Goal: Leave review/rating: Share an evaluation or opinion about a product, service, or content

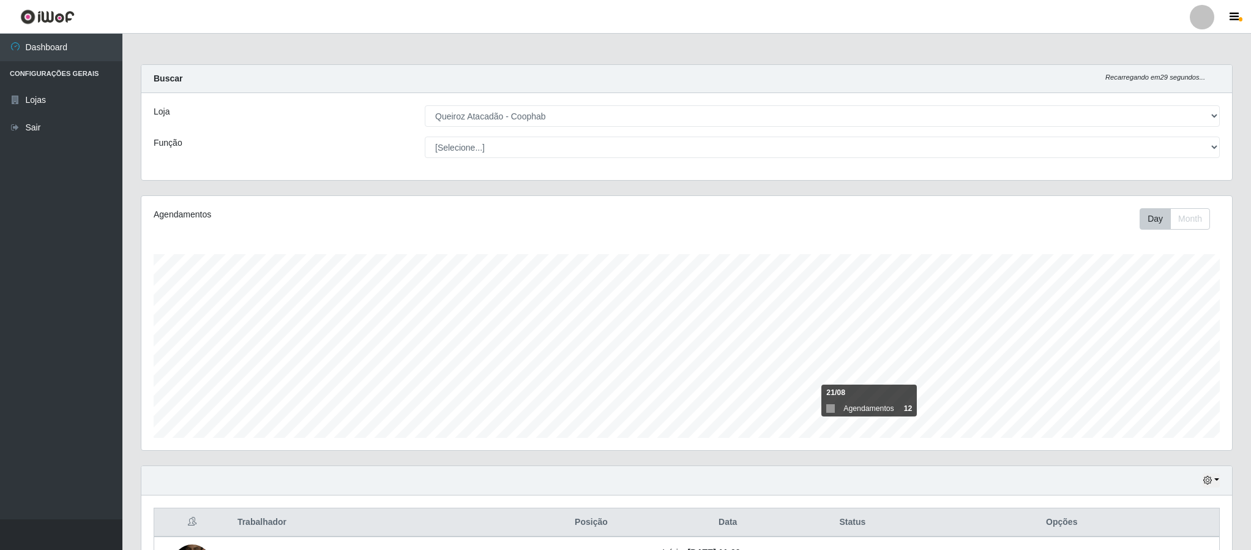
select select "463"
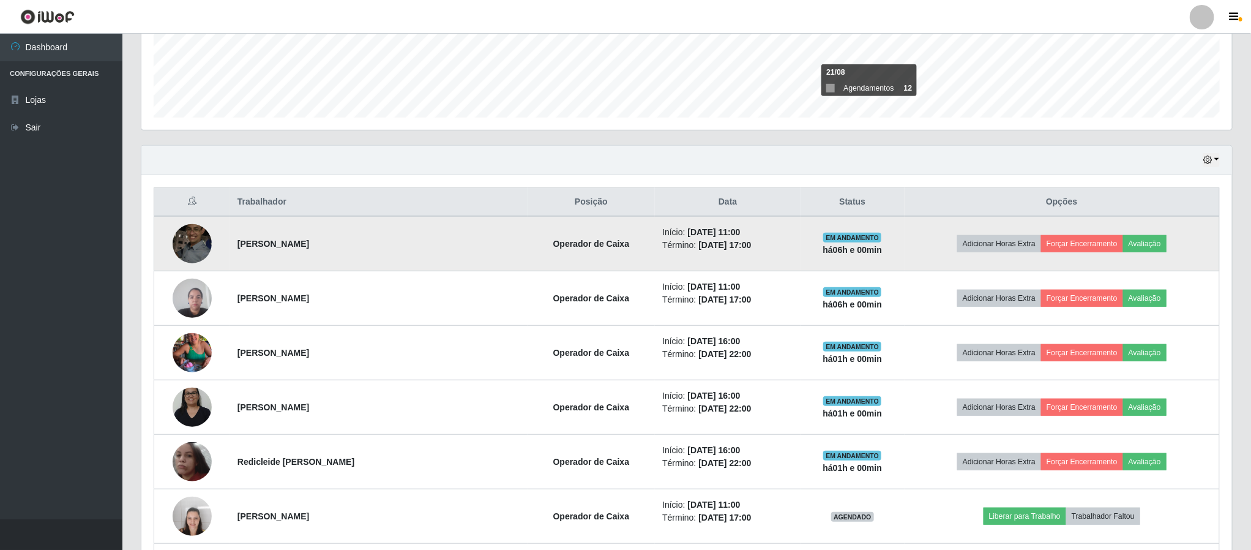
scroll to position [255, 1089]
click at [1159, 246] on td "Adicionar Horas Extra Forçar Encerramento Avaliação" at bounding box center [1062, 243] width 315 height 55
click at [1146, 248] on button "Avaliação" at bounding box center [1144, 243] width 43 height 17
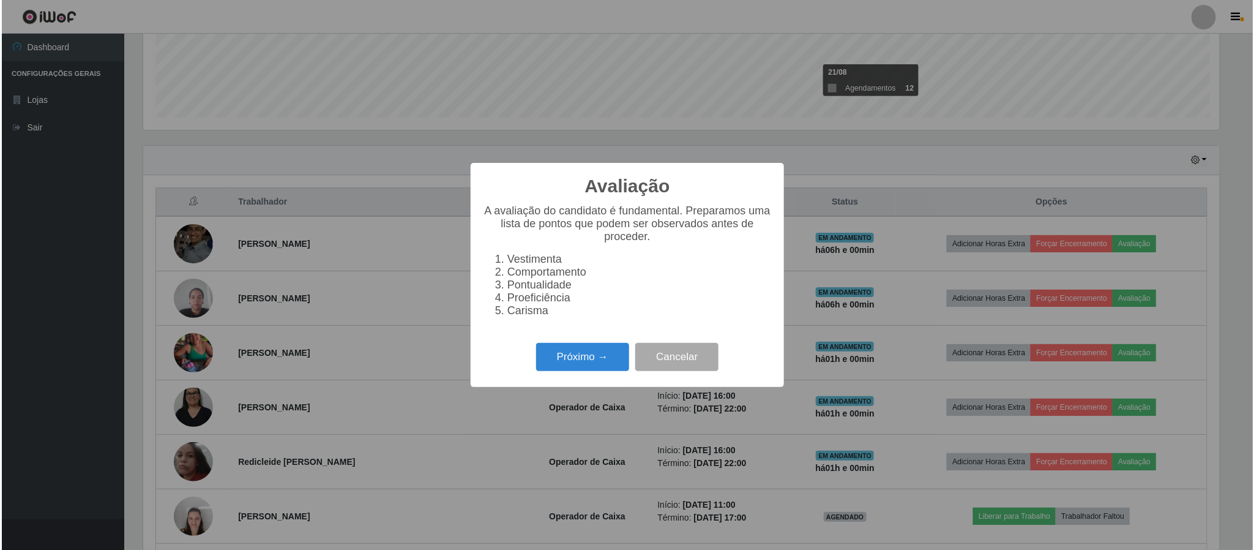
scroll to position [255, 1080]
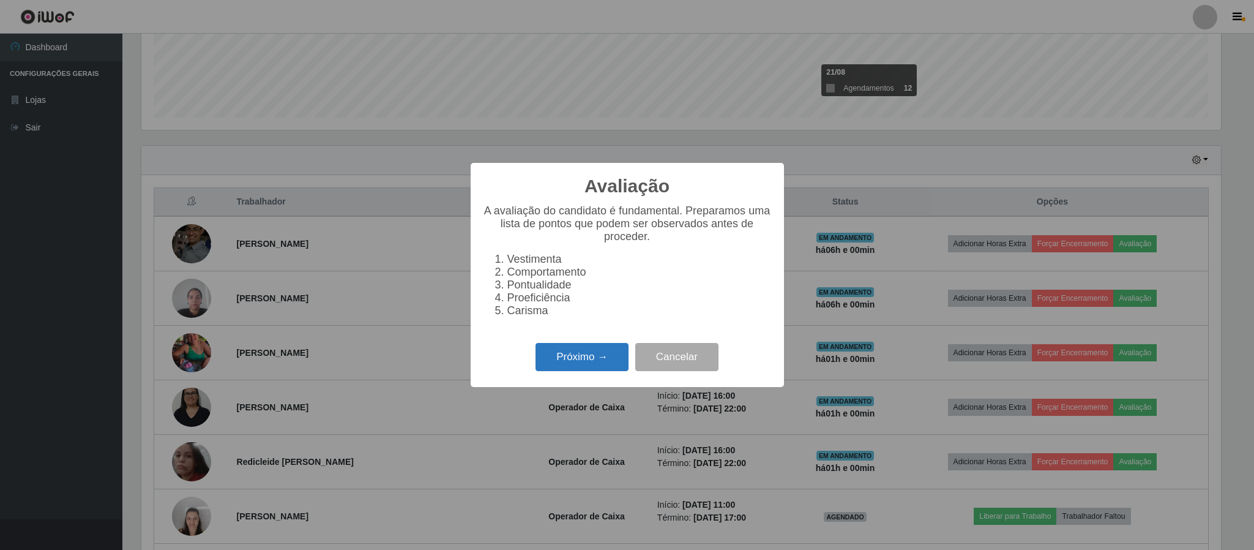
click at [583, 364] on button "Próximo →" at bounding box center [582, 357] width 93 height 29
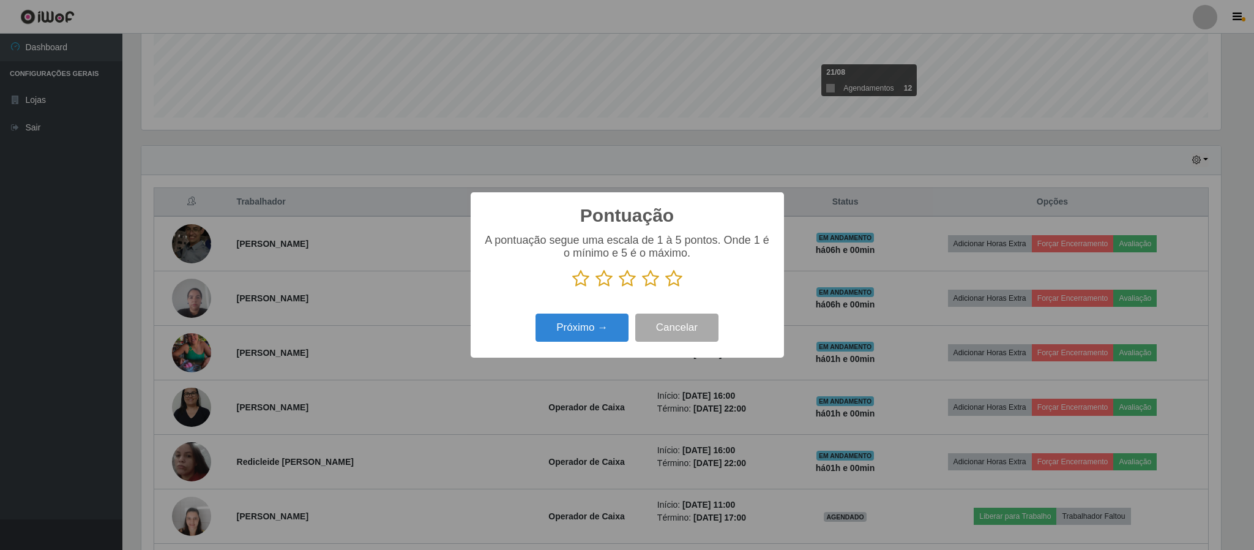
scroll to position [611759, 610935]
click at [670, 283] on icon at bounding box center [673, 278] width 17 height 18
click at [665, 288] on input "radio" at bounding box center [665, 288] width 0 height 0
click at [597, 326] on button "Próximo →" at bounding box center [582, 327] width 93 height 29
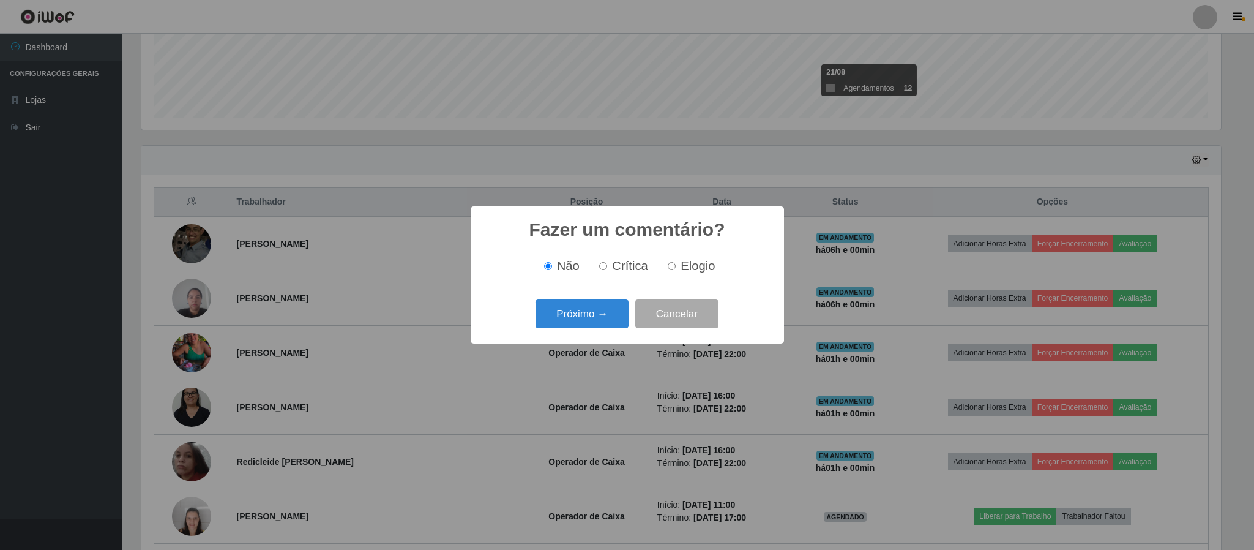
click at [712, 268] on span "Elogio" at bounding box center [698, 265] width 34 height 13
click at [676, 268] on input "Elogio" at bounding box center [672, 266] width 8 height 8
radio input "true"
click at [600, 316] on button "Próximo →" at bounding box center [582, 313] width 93 height 29
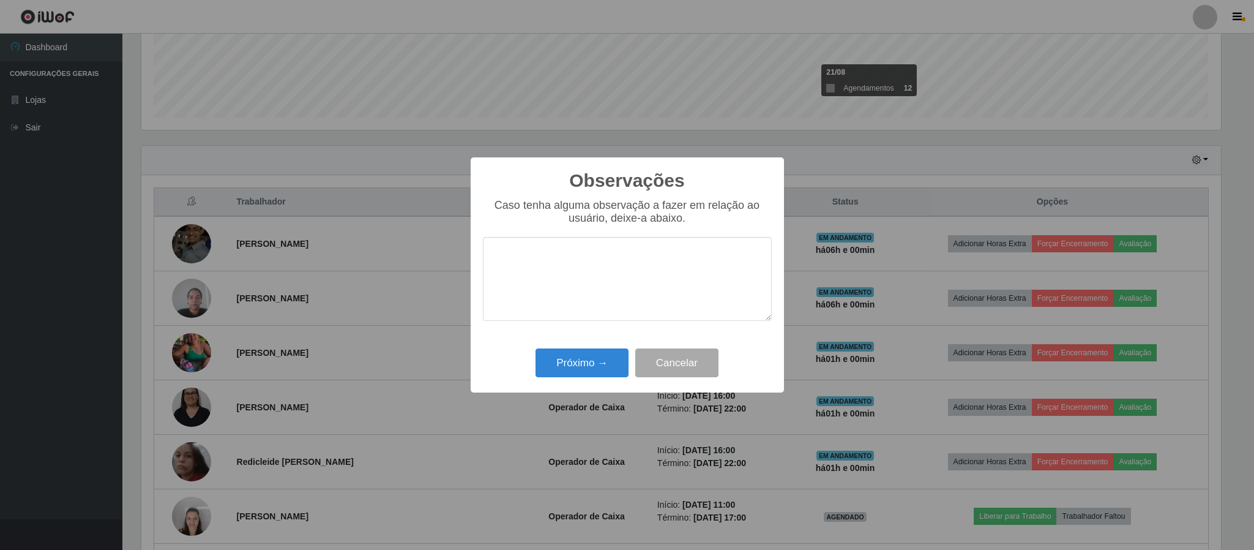
click at [582, 275] on textarea at bounding box center [627, 279] width 289 height 84
type textarea "Otimo atendimento"
click at [589, 377] on button "Próximo →" at bounding box center [582, 362] width 93 height 29
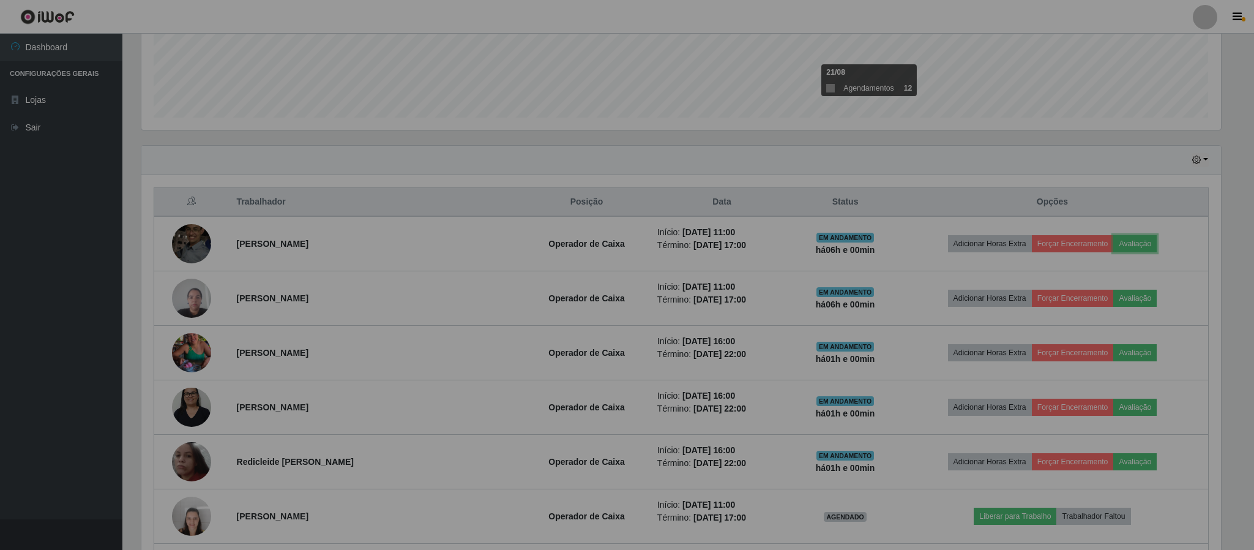
scroll to position [255, 1089]
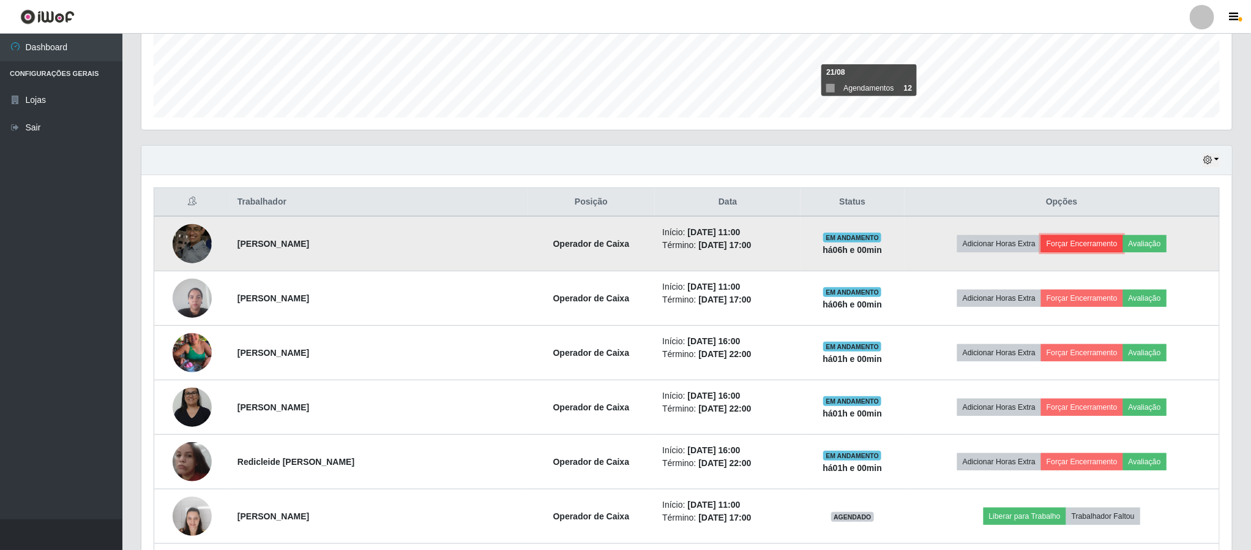
click at [1067, 244] on button "Forçar Encerramento" at bounding box center [1082, 243] width 82 height 17
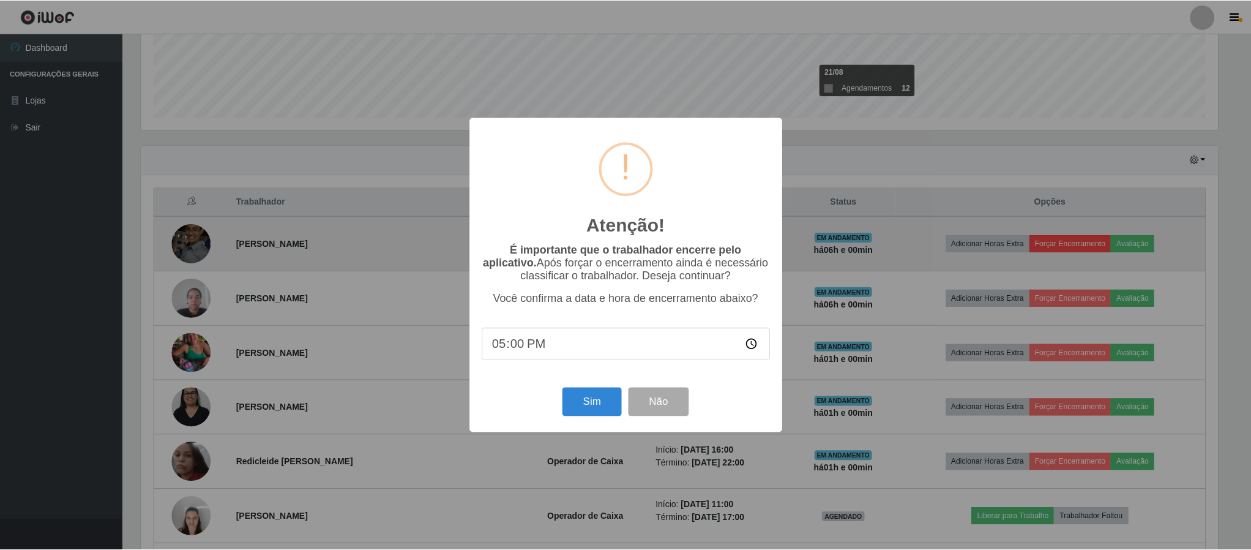
scroll to position [255, 1080]
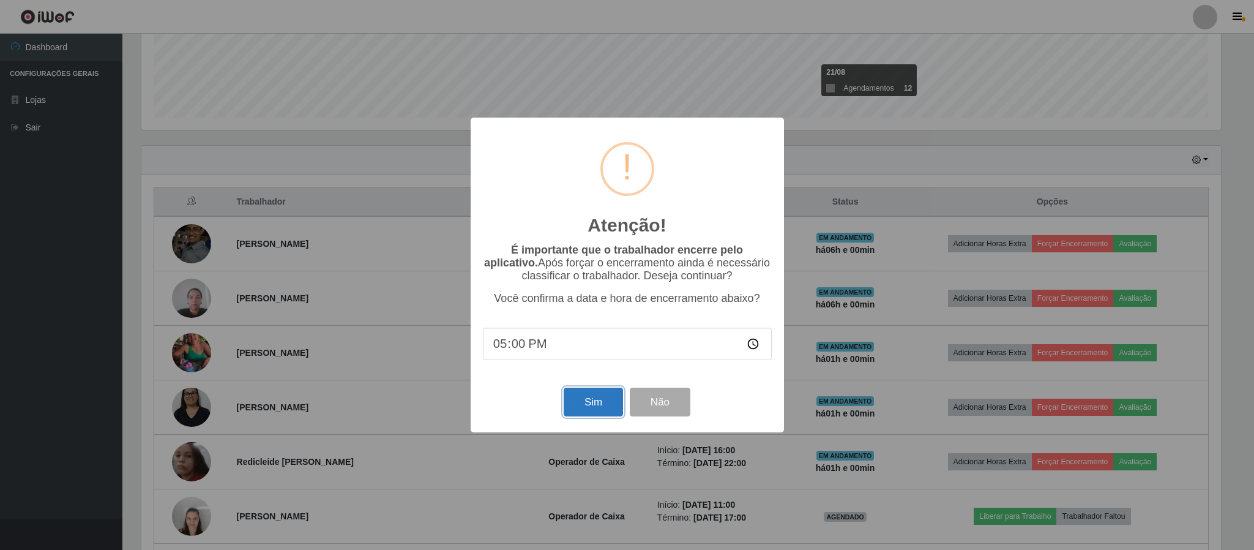
click at [586, 405] on button "Sim" at bounding box center [593, 401] width 59 height 29
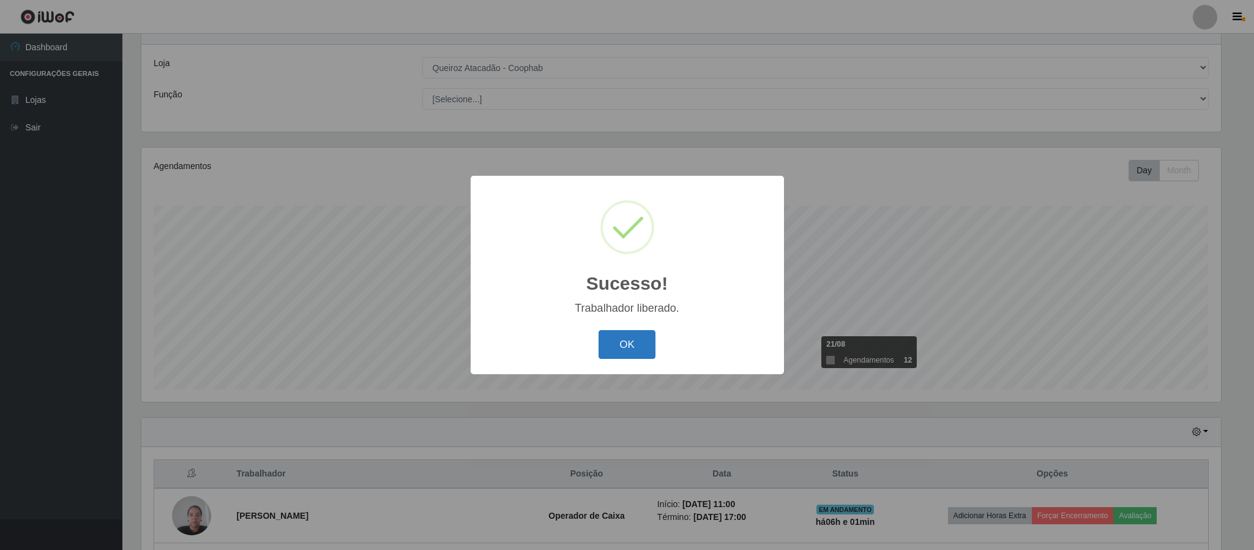
click at [625, 340] on button "OK" at bounding box center [627, 344] width 57 height 29
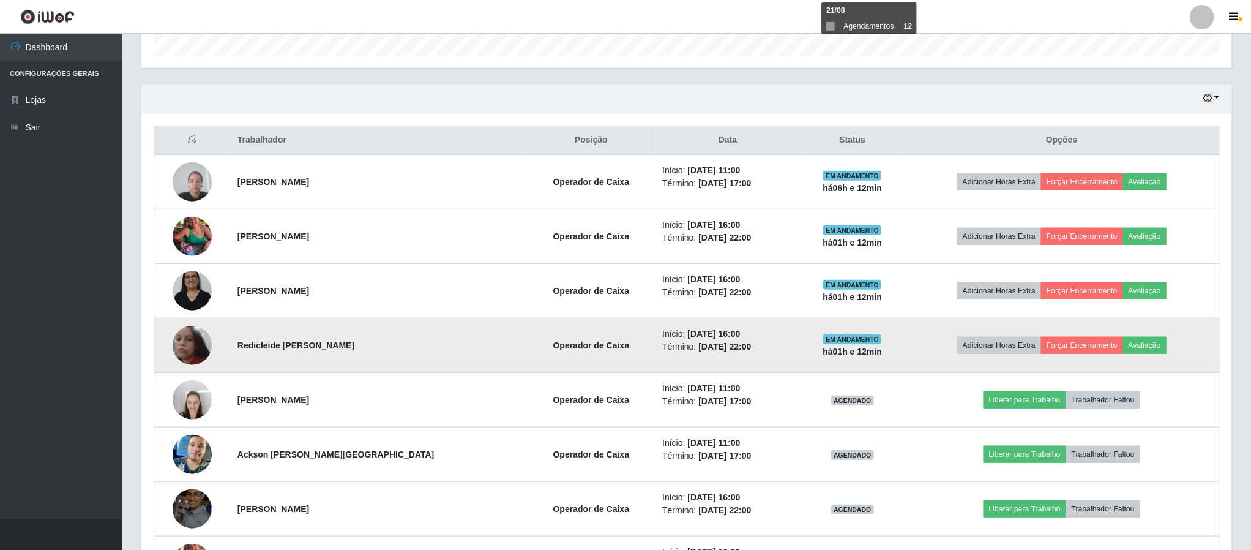
scroll to position [358, 0]
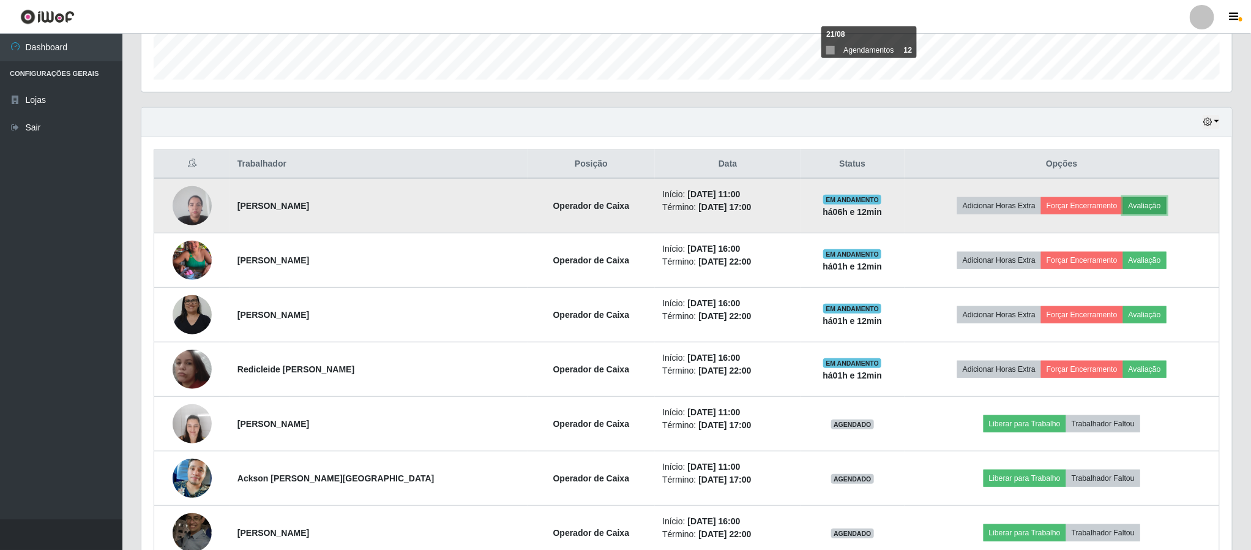
click at [1139, 212] on button "Avaliação" at bounding box center [1144, 205] width 43 height 17
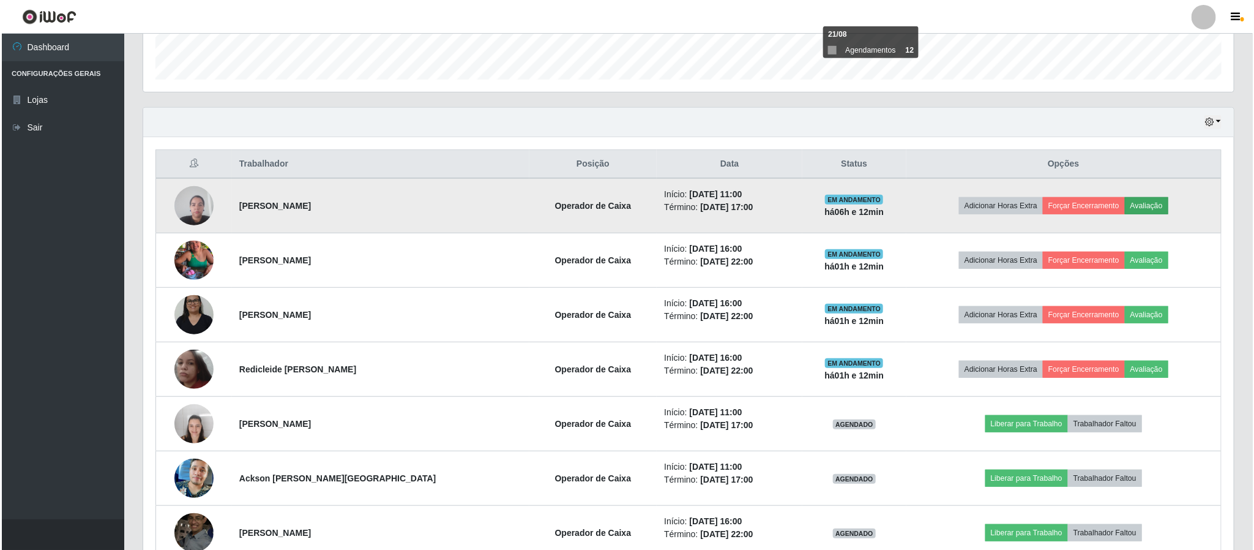
scroll to position [255, 1080]
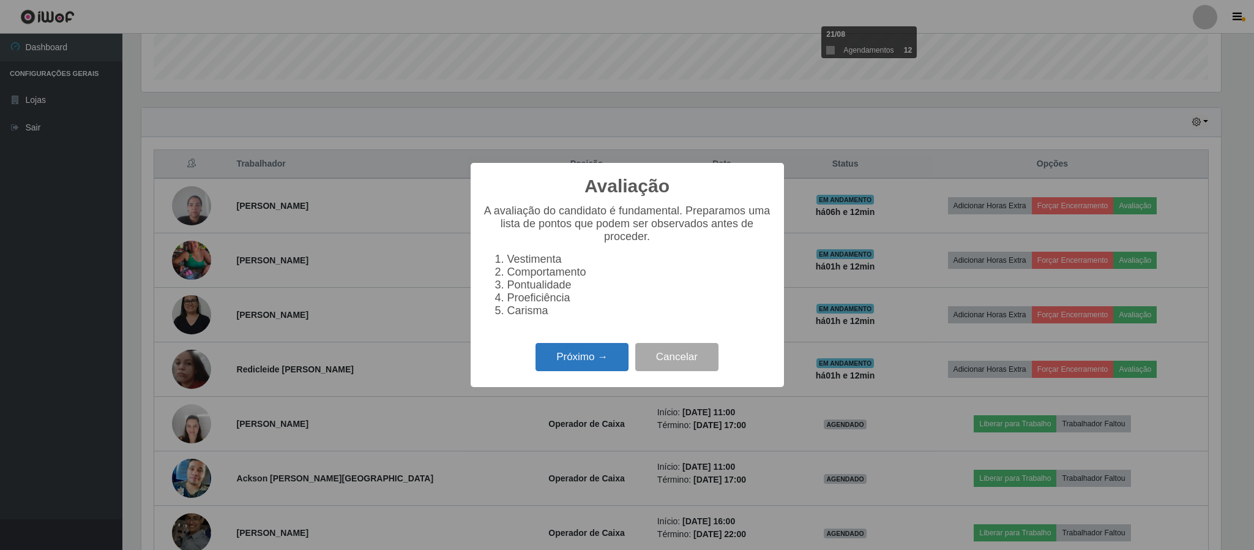
click at [572, 362] on button "Próximo →" at bounding box center [582, 357] width 93 height 29
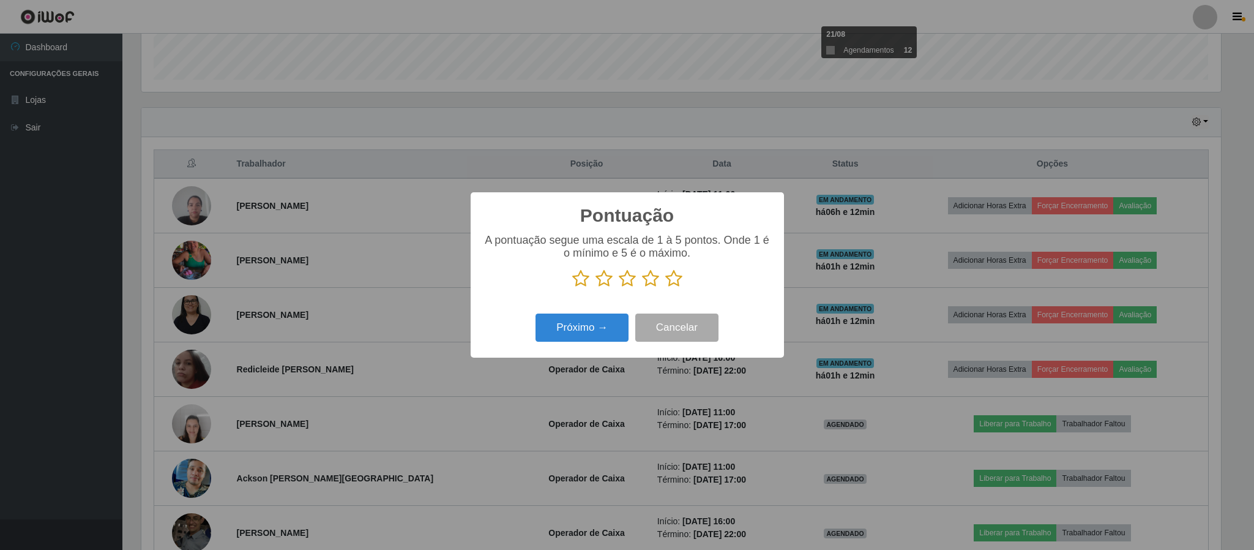
scroll to position [611759, 610935]
click at [671, 285] on icon at bounding box center [673, 278] width 17 height 18
click at [665, 288] on input "radio" at bounding box center [665, 288] width 0 height 0
click at [580, 333] on button "Próximo →" at bounding box center [582, 327] width 93 height 29
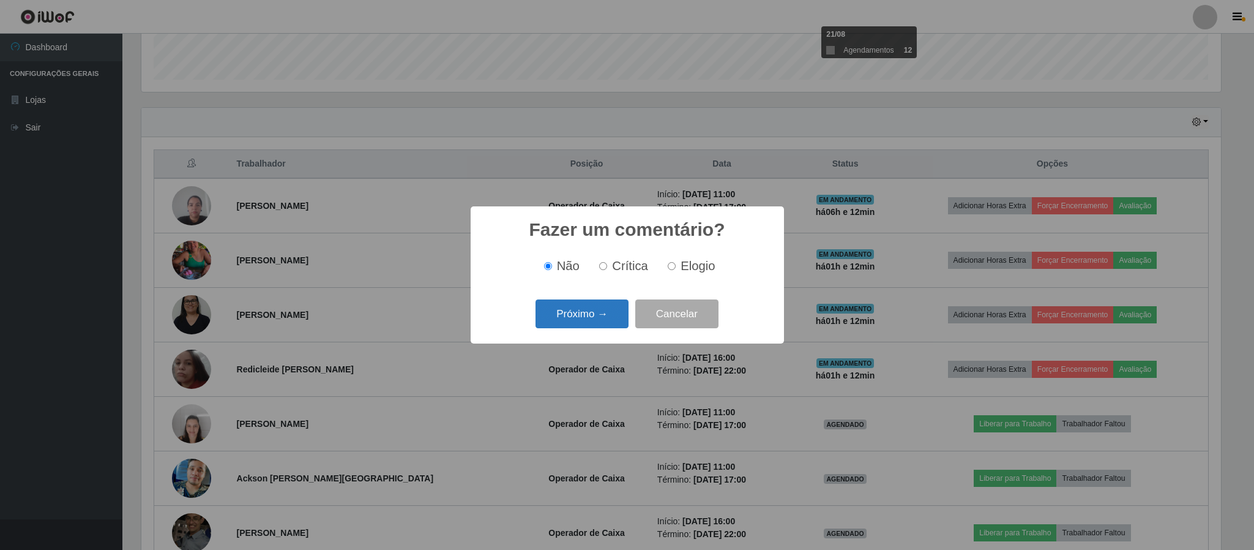
click at [610, 315] on button "Próximo →" at bounding box center [582, 313] width 93 height 29
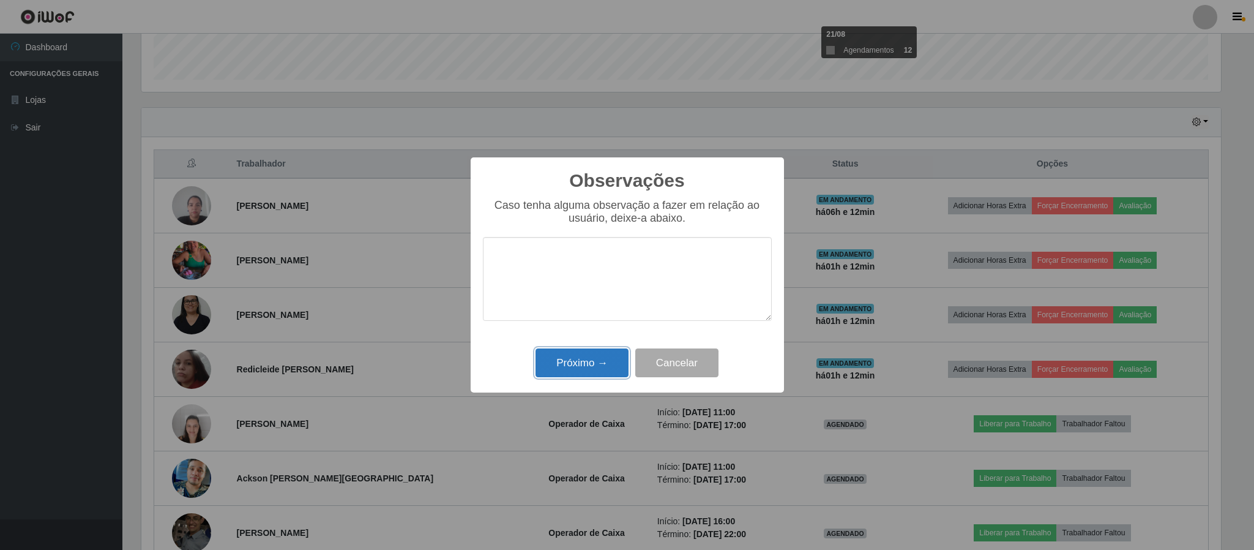
click at [591, 364] on button "Próximo →" at bounding box center [582, 362] width 93 height 29
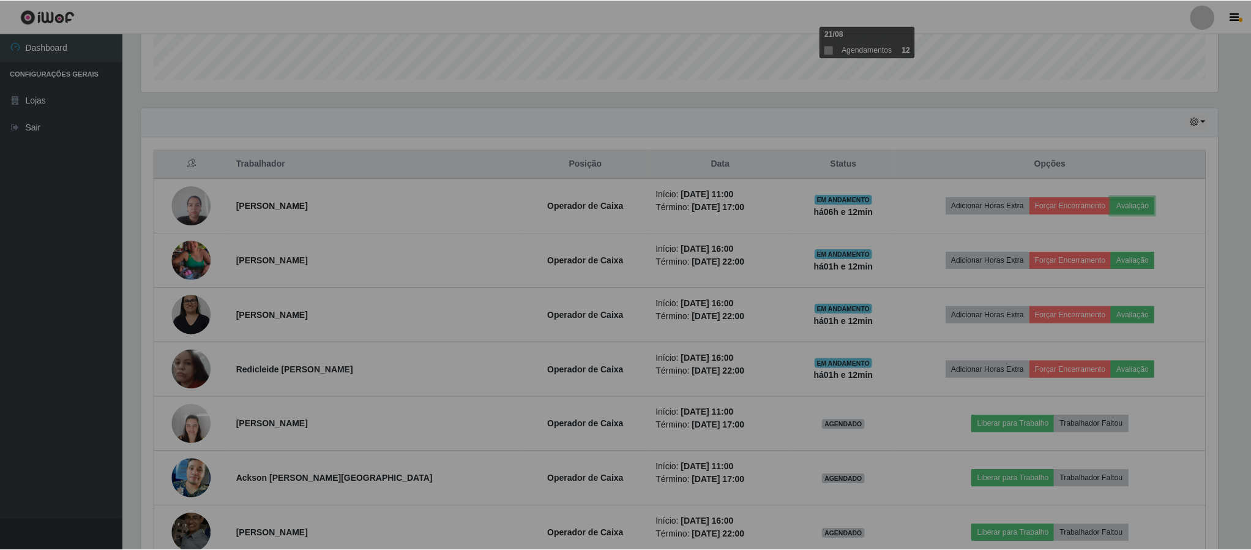
scroll to position [255, 1089]
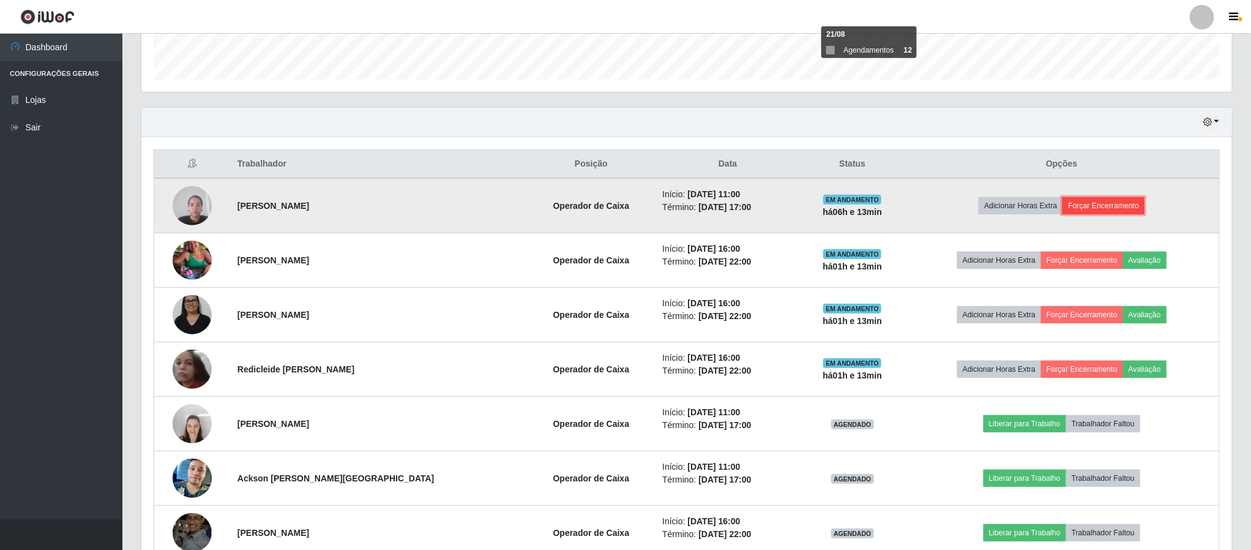
click at [1076, 209] on button "Forçar Encerramento" at bounding box center [1103, 205] width 82 height 17
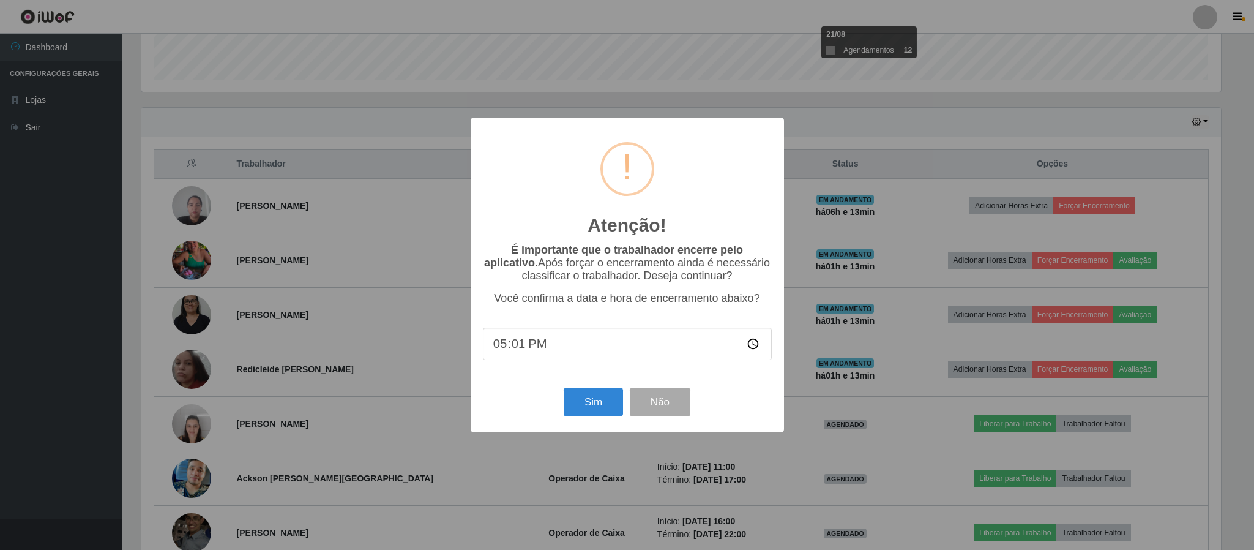
type input "17:13"
click at [597, 410] on button "Sim" at bounding box center [593, 401] width 59 height 29
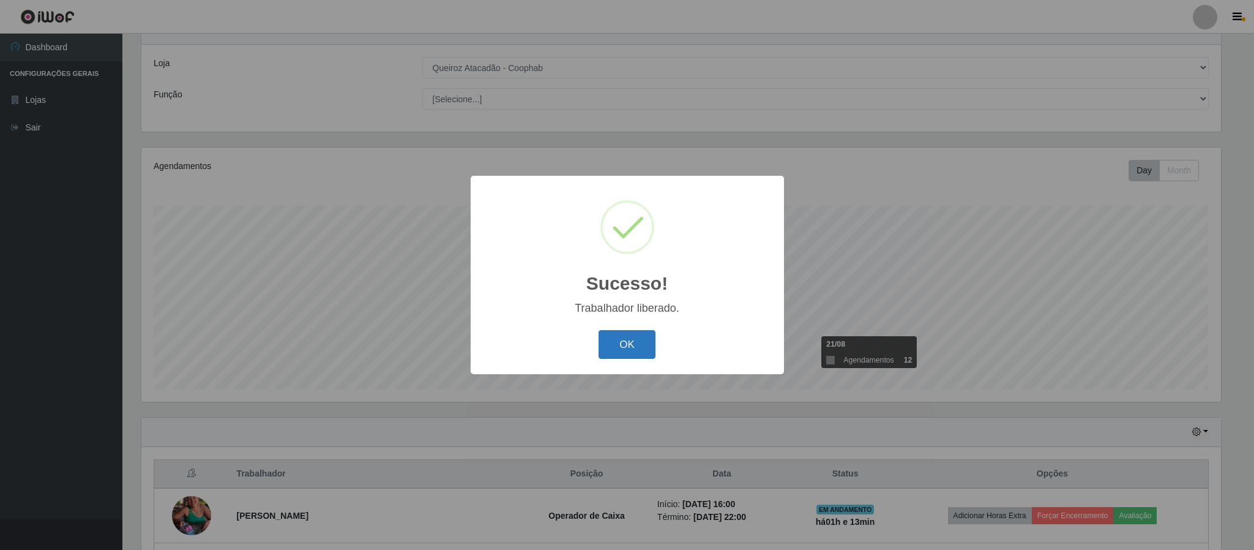
click at [613, 338] on button "OK" at bounding box center [627, 344] width 57 height 29
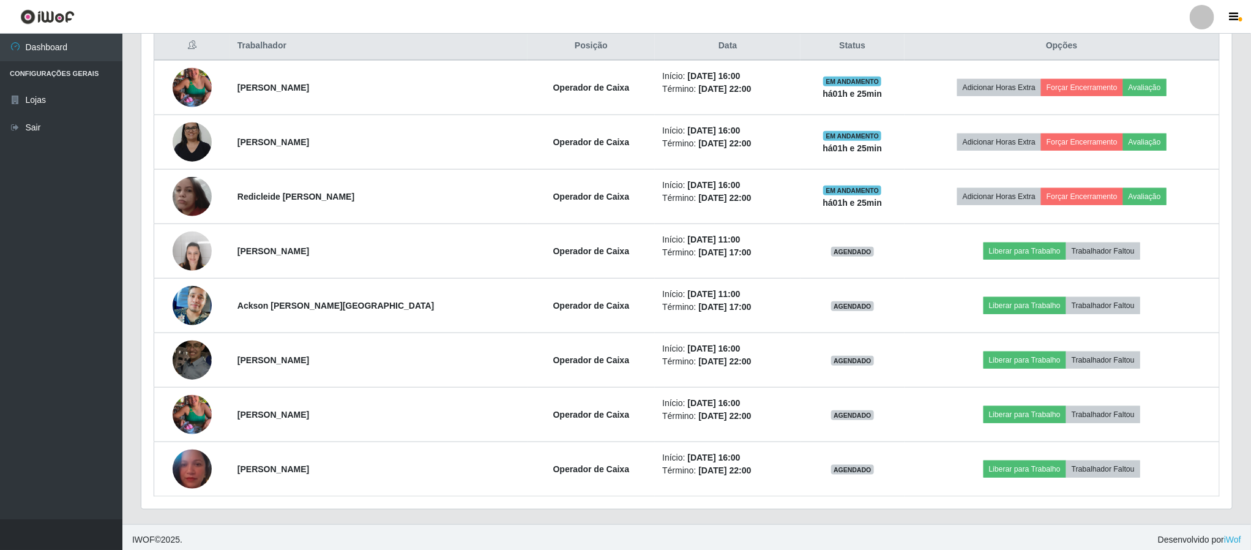
scroll to position [487, 0]
